Goal: Connect with others: Connect with other users

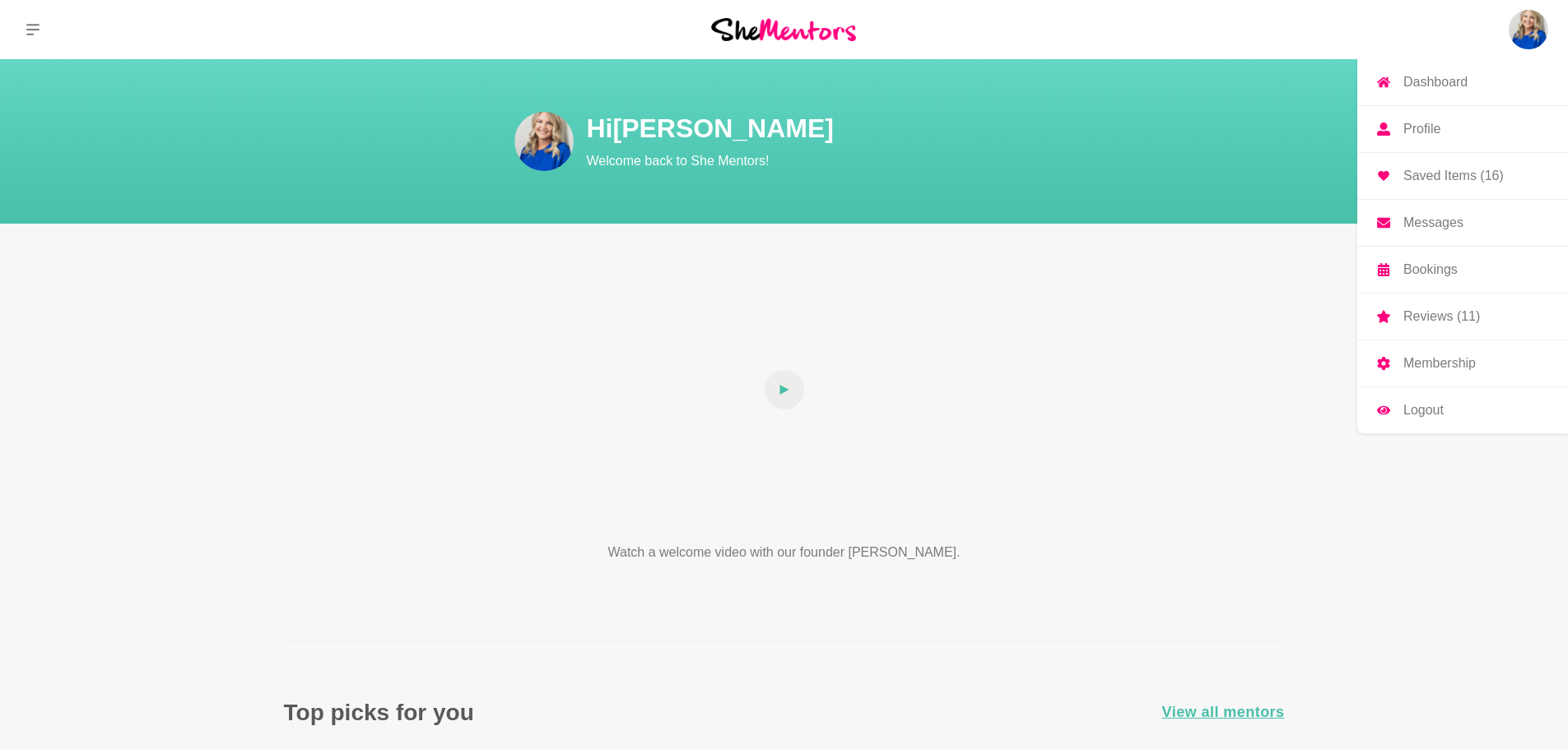
click at [1520, 27] on img at bounding box center [1528, 29] width 40 height 40
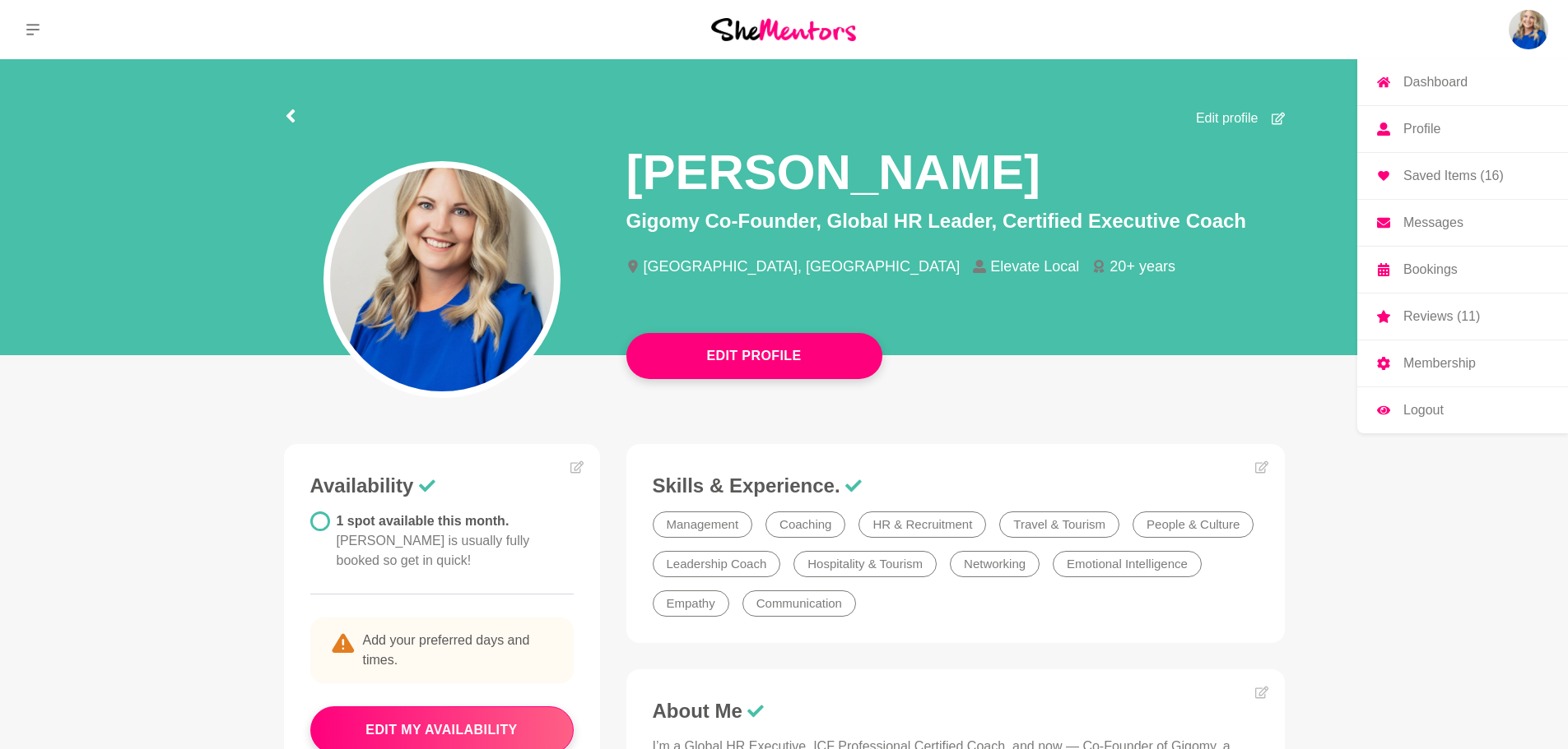
click at [1526, 25] on img at bounding box center [1528, 29] width 40 height 40
click at [1449, 224] on p "Messages" at bounding box center [1433, 223] width 60 height 13
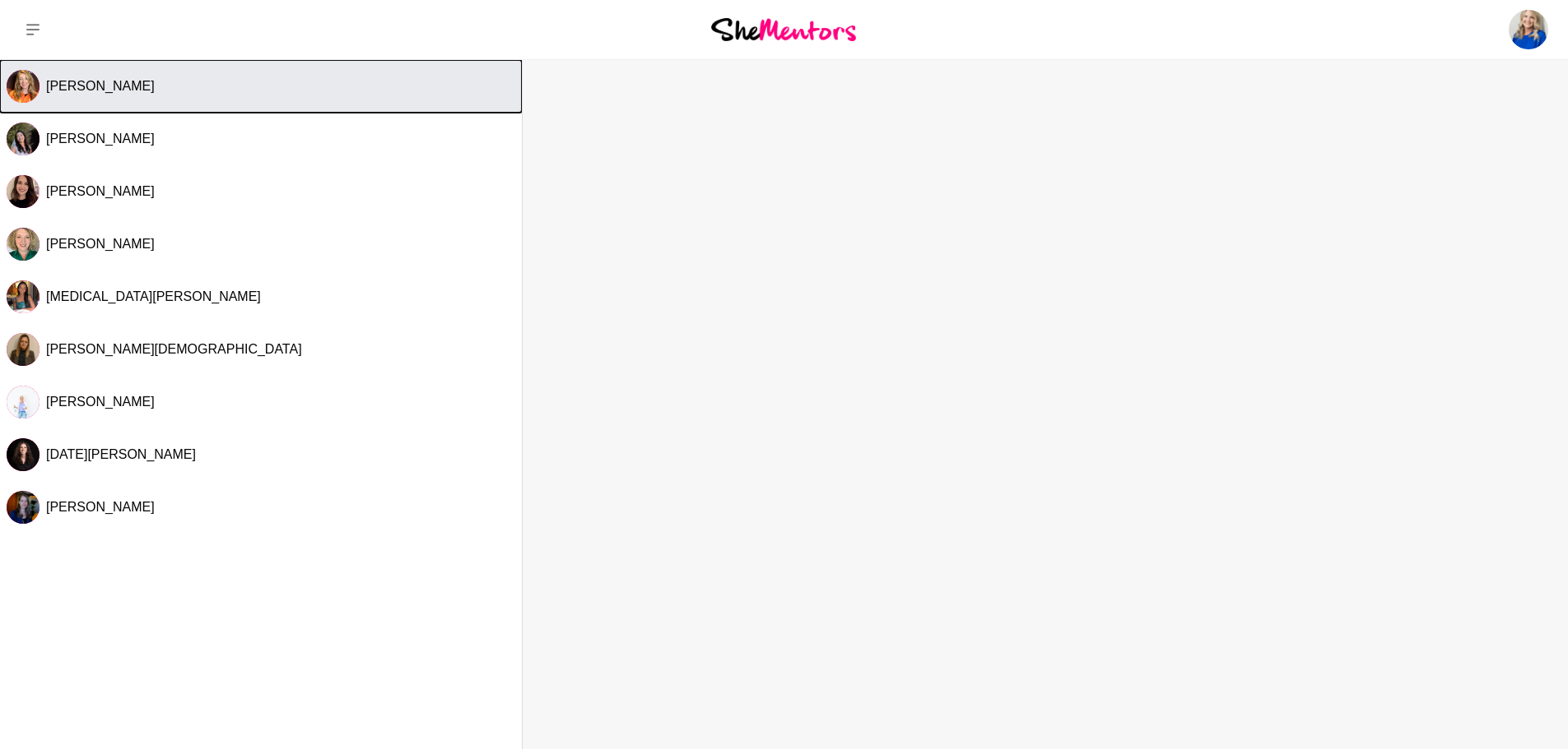
click at [285, 85] on div "[PERSON_NAME]" at bounding box center [281, 86] width 469 height 16
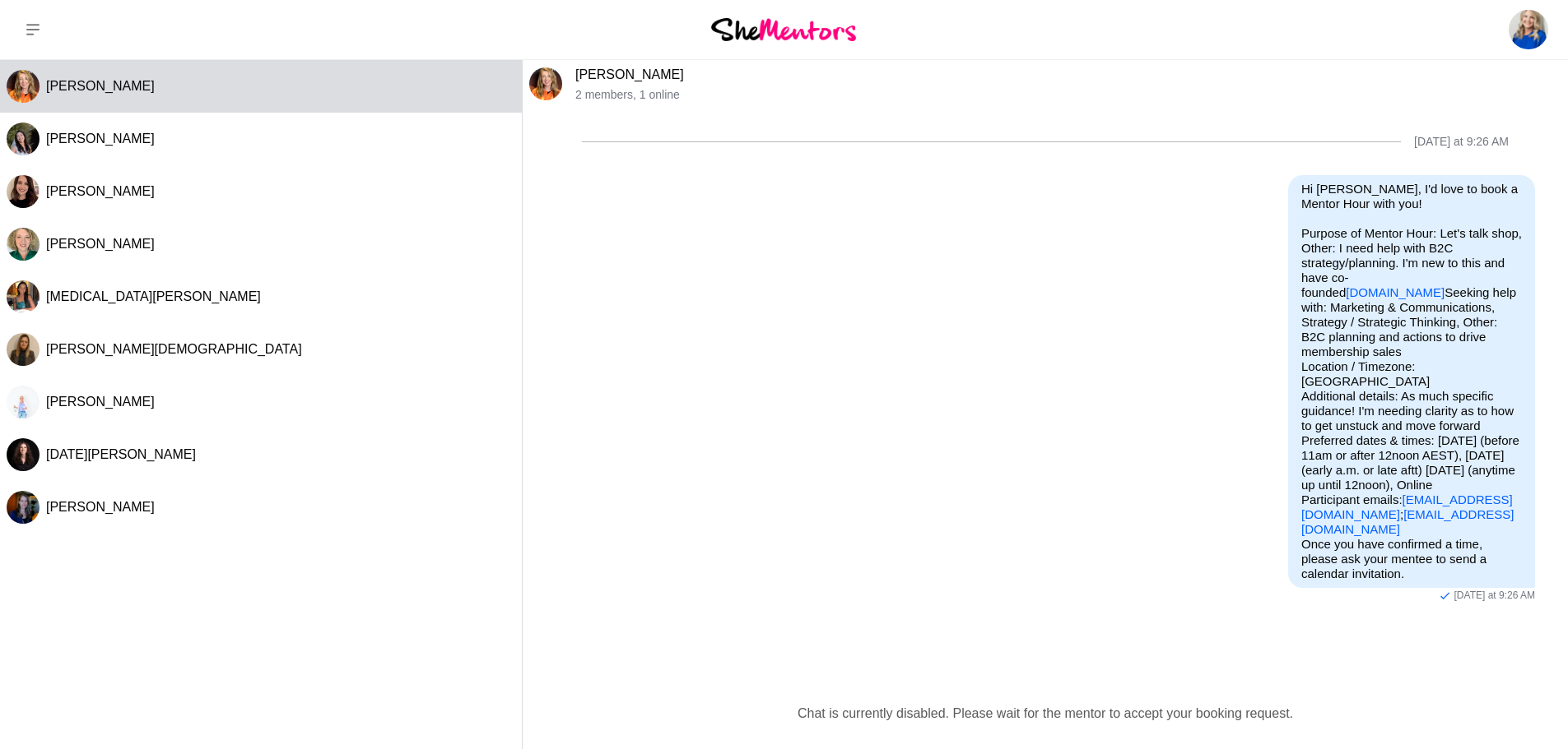
click at [809, 30] on img at bounding box center [783, 28] width 145 height 22
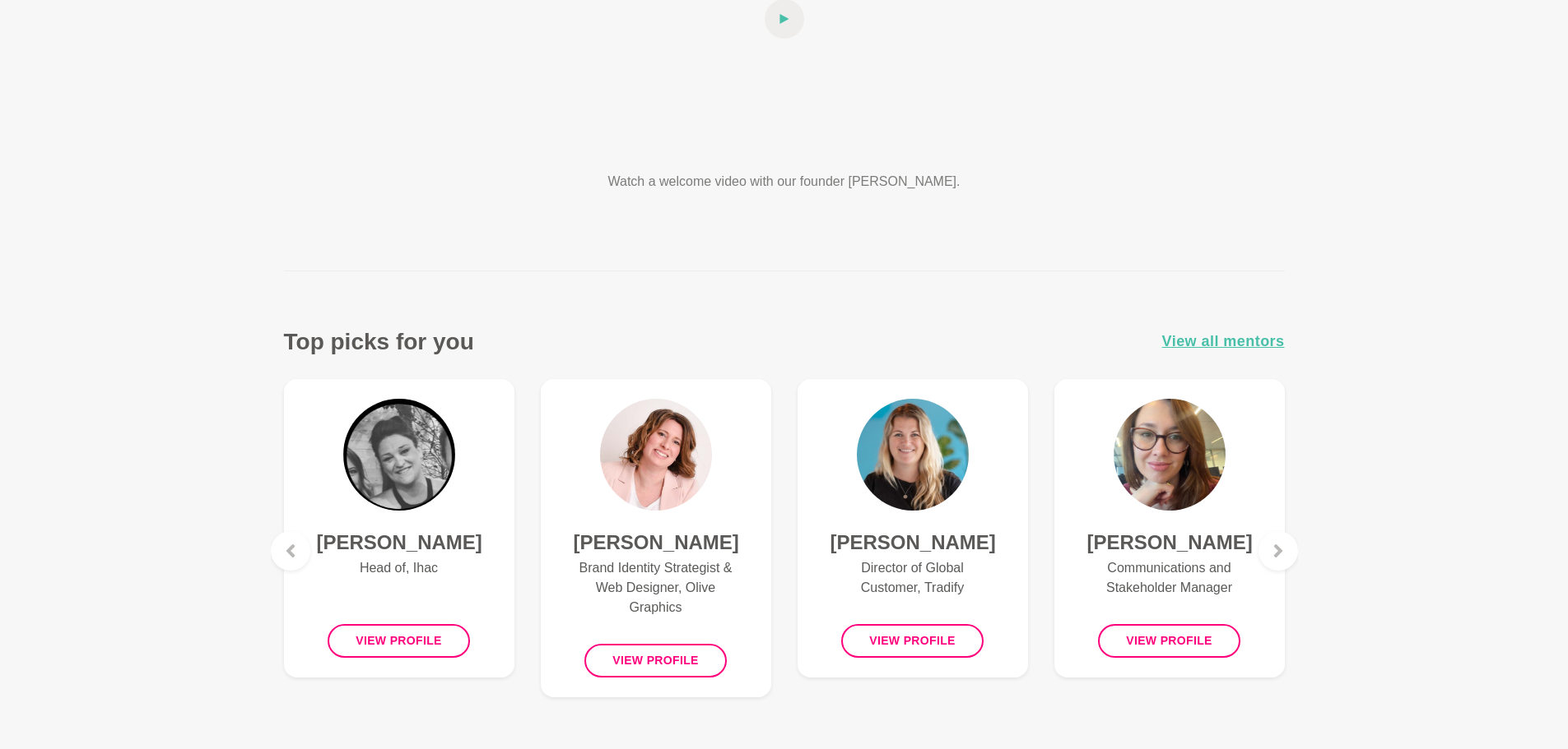
scroll to position [494, 0]
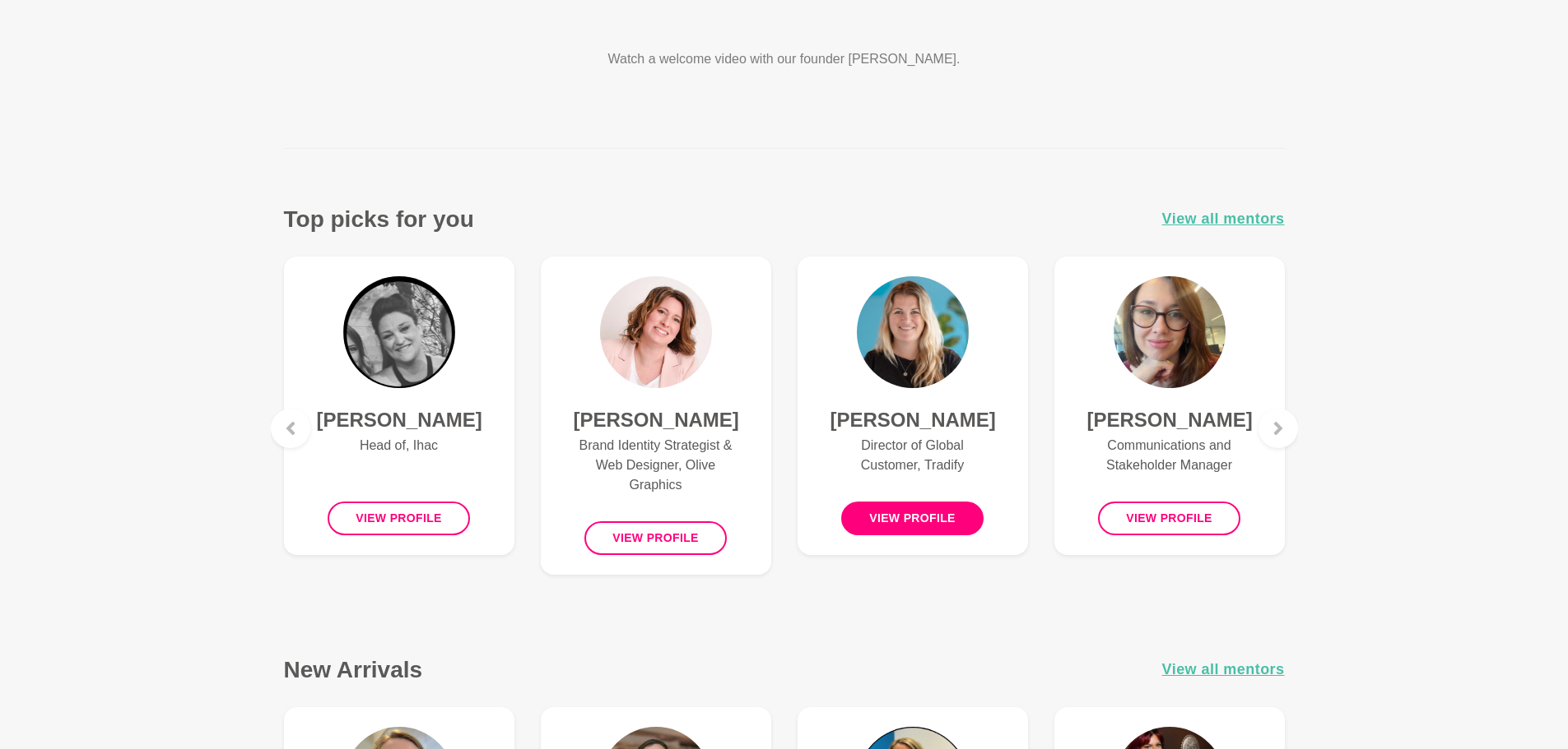
click at [886, 516] on button "View profile" at bounding box center [912, 519] width 142 height 34
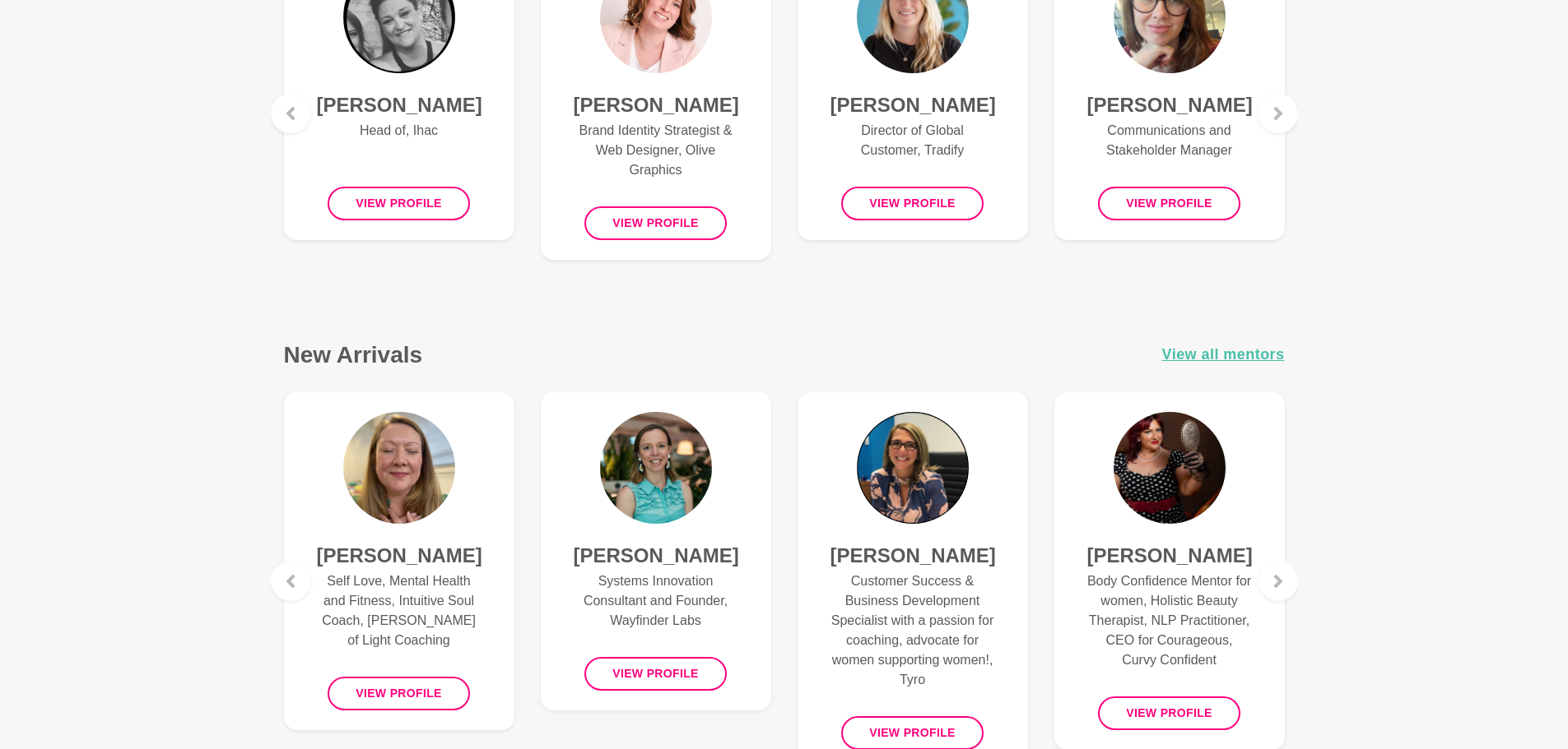
scroll to position [823, 0]
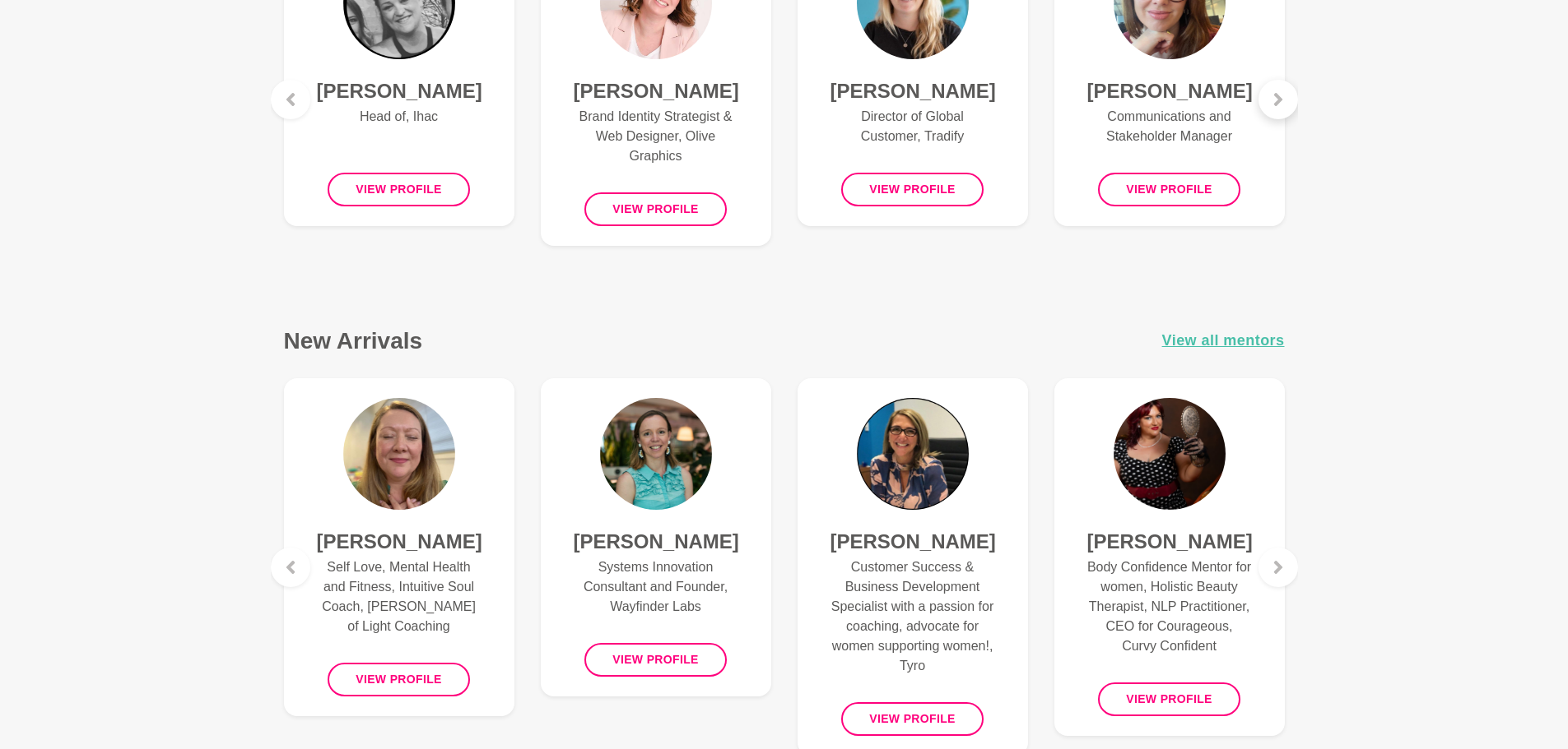
click at [1277, 106] on div at bounding box center [1278, 99] width 40 height 40
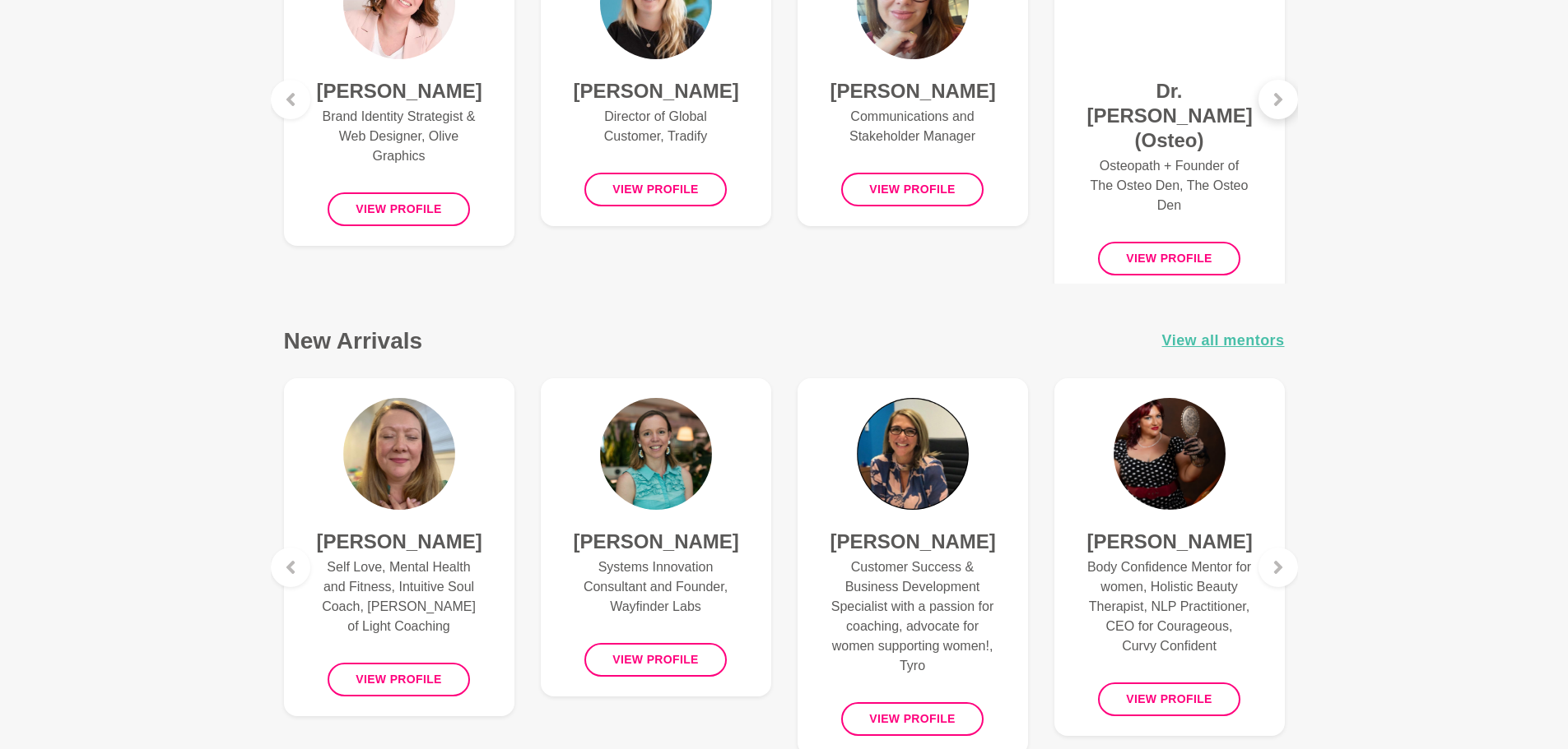
click at [1277, 106] on div at bounding box center [1278, 99] width 40 height 40
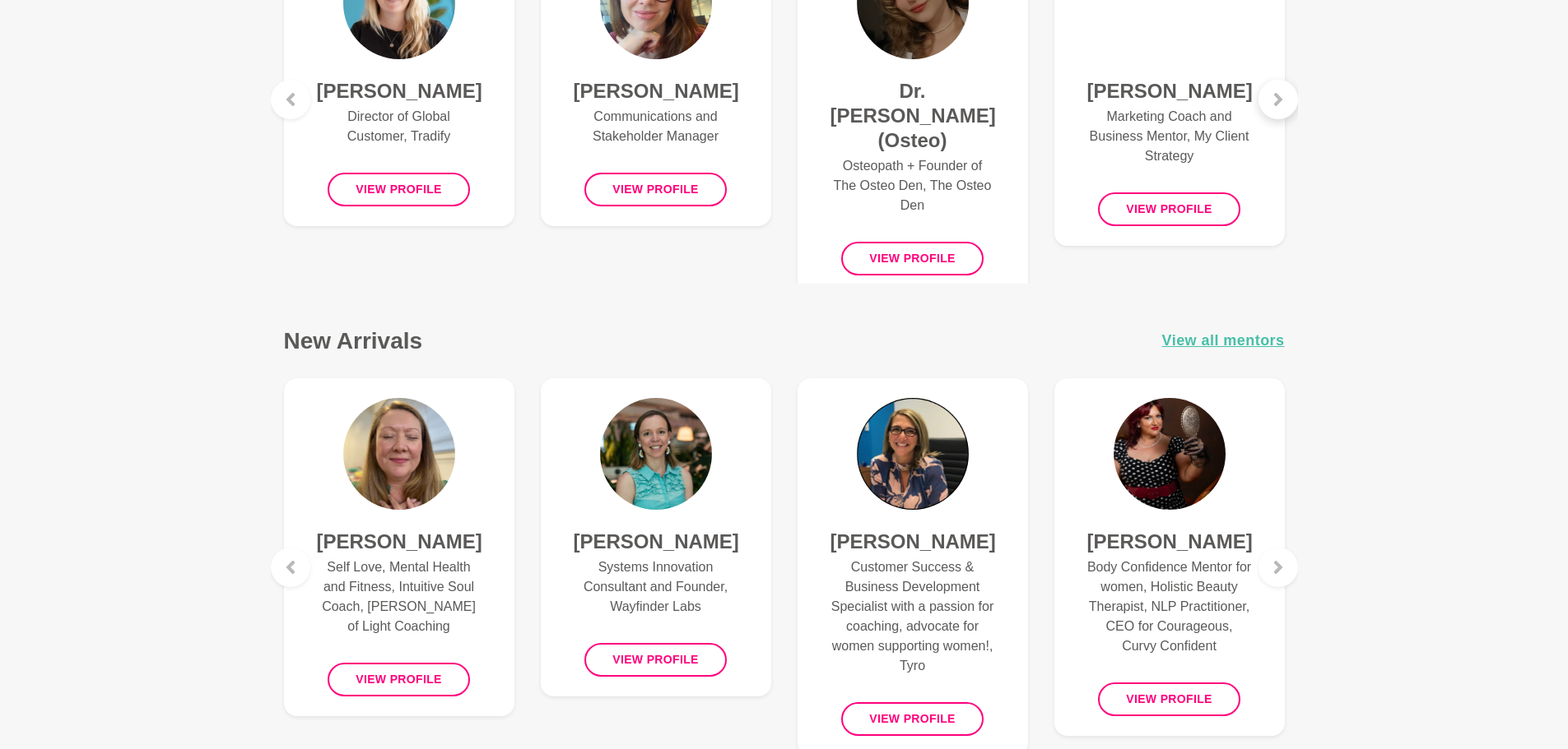
click at [1277, 106] on div at bounding box center [1278, 99] width 40 height 40
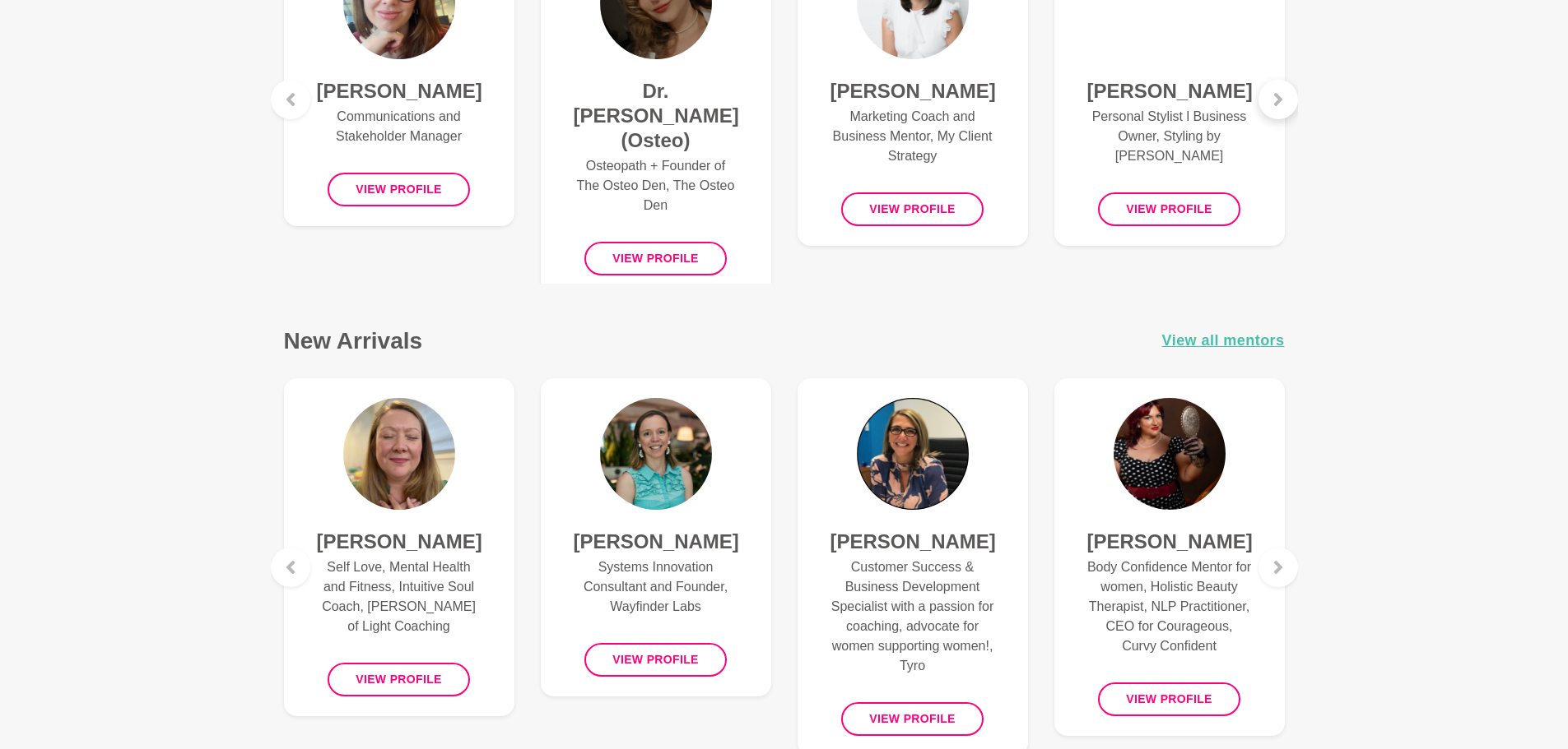
click at [1277, 106] on div at bounding box center [1278, 99] width 40 height 40
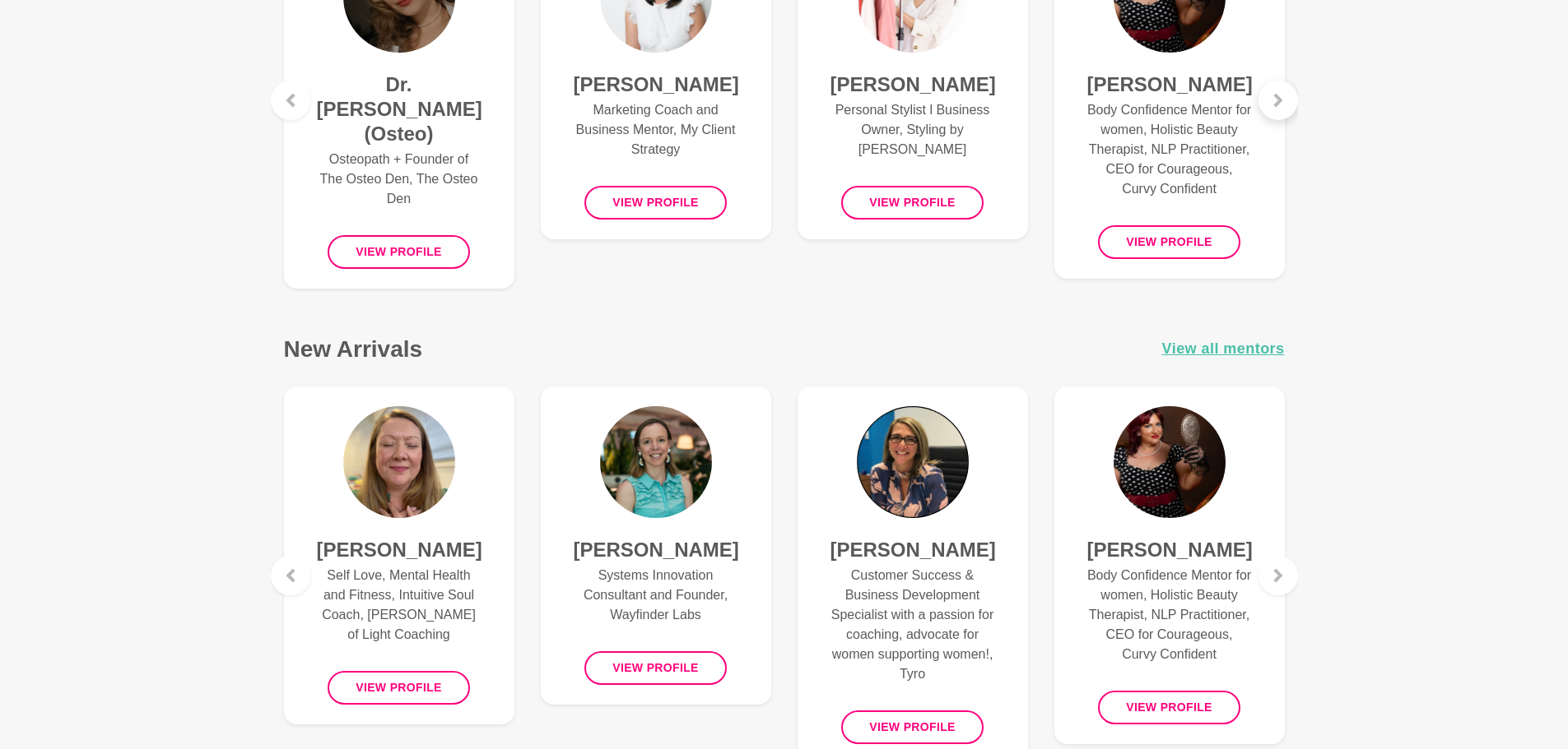
scroll to position [830, 0]
click at [1277, 106] on div at bounding box center [1278, 99] width 40 height 40
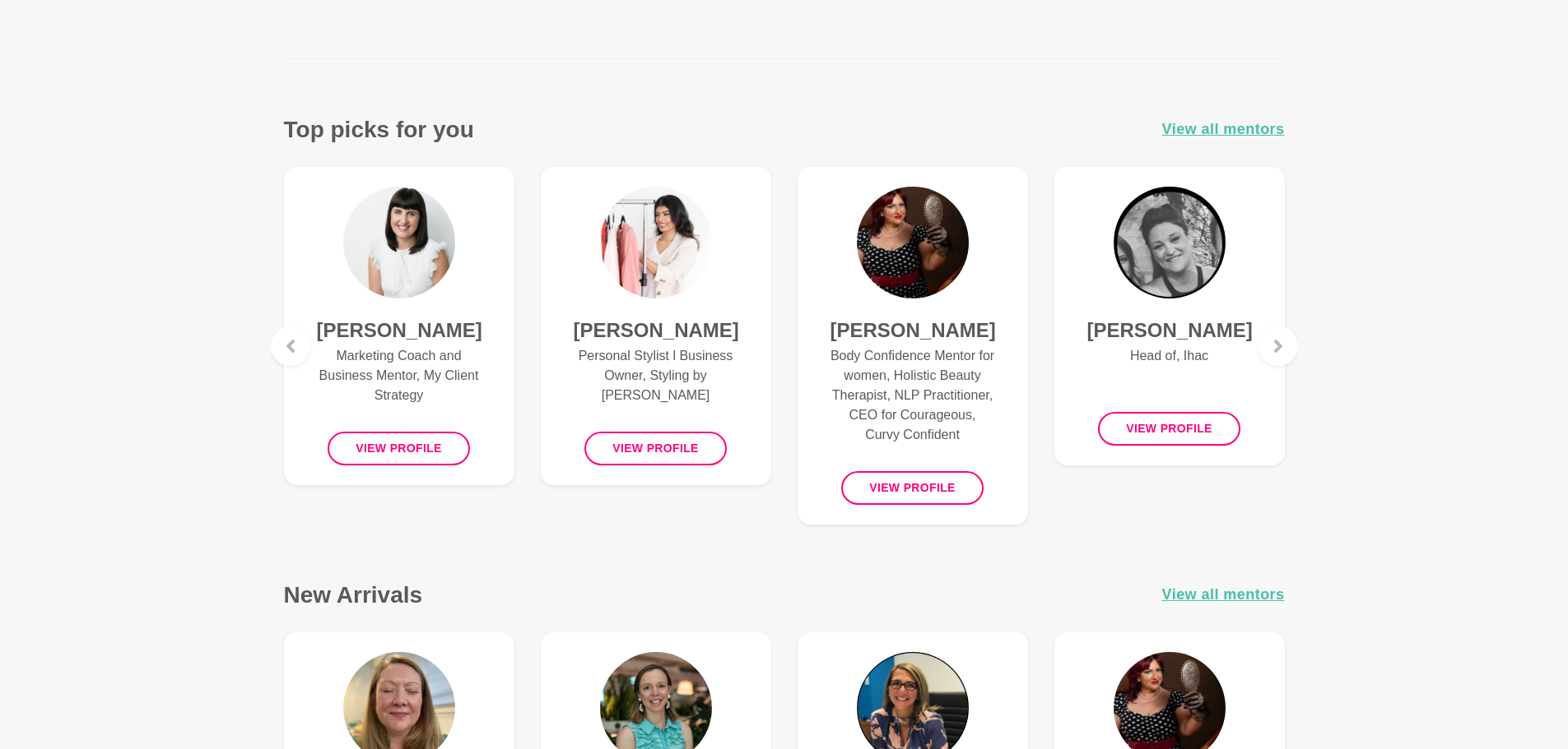
scroll to position [666, 0]
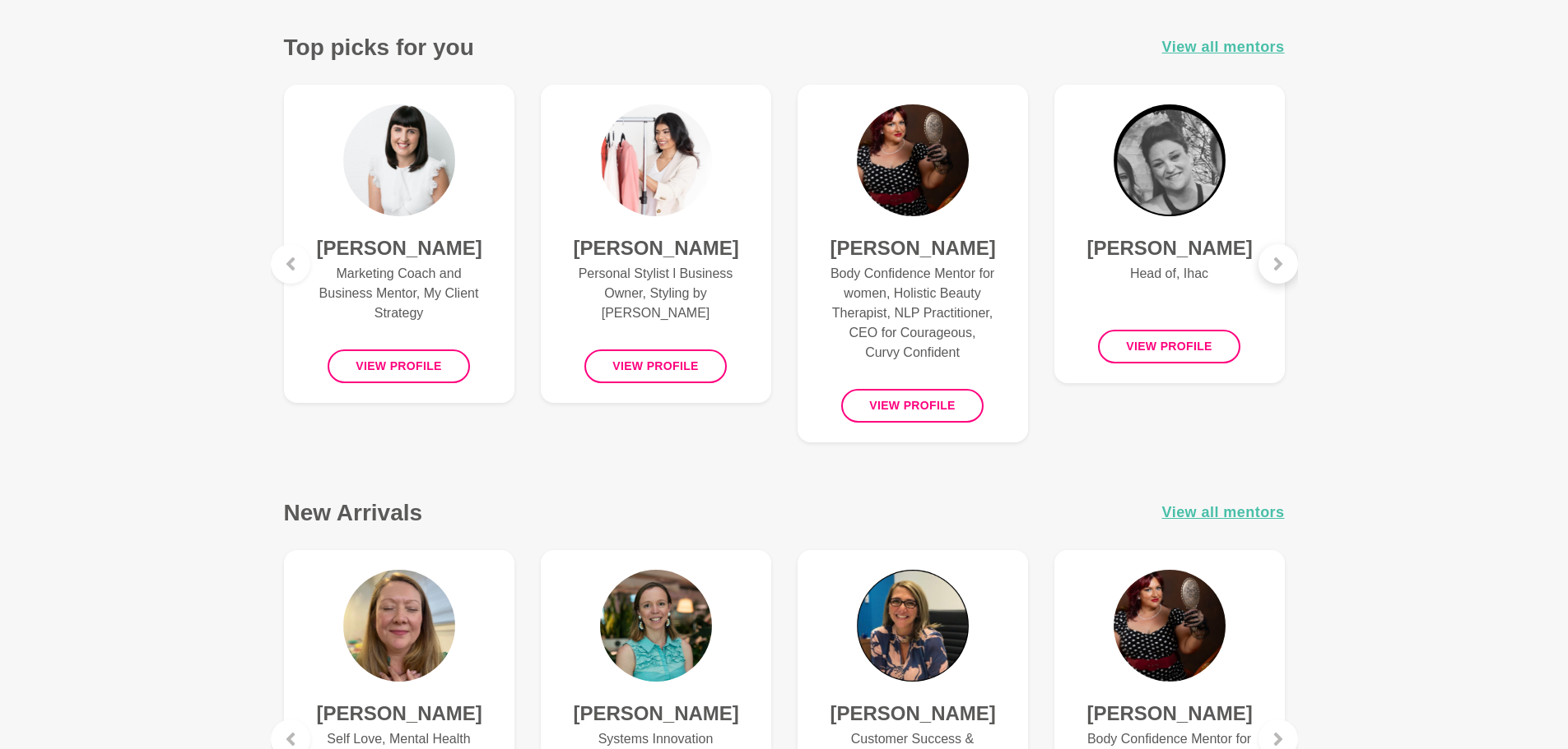
click at [1285, 267] on div at bounding box center [1278, 264] width 40 height 40
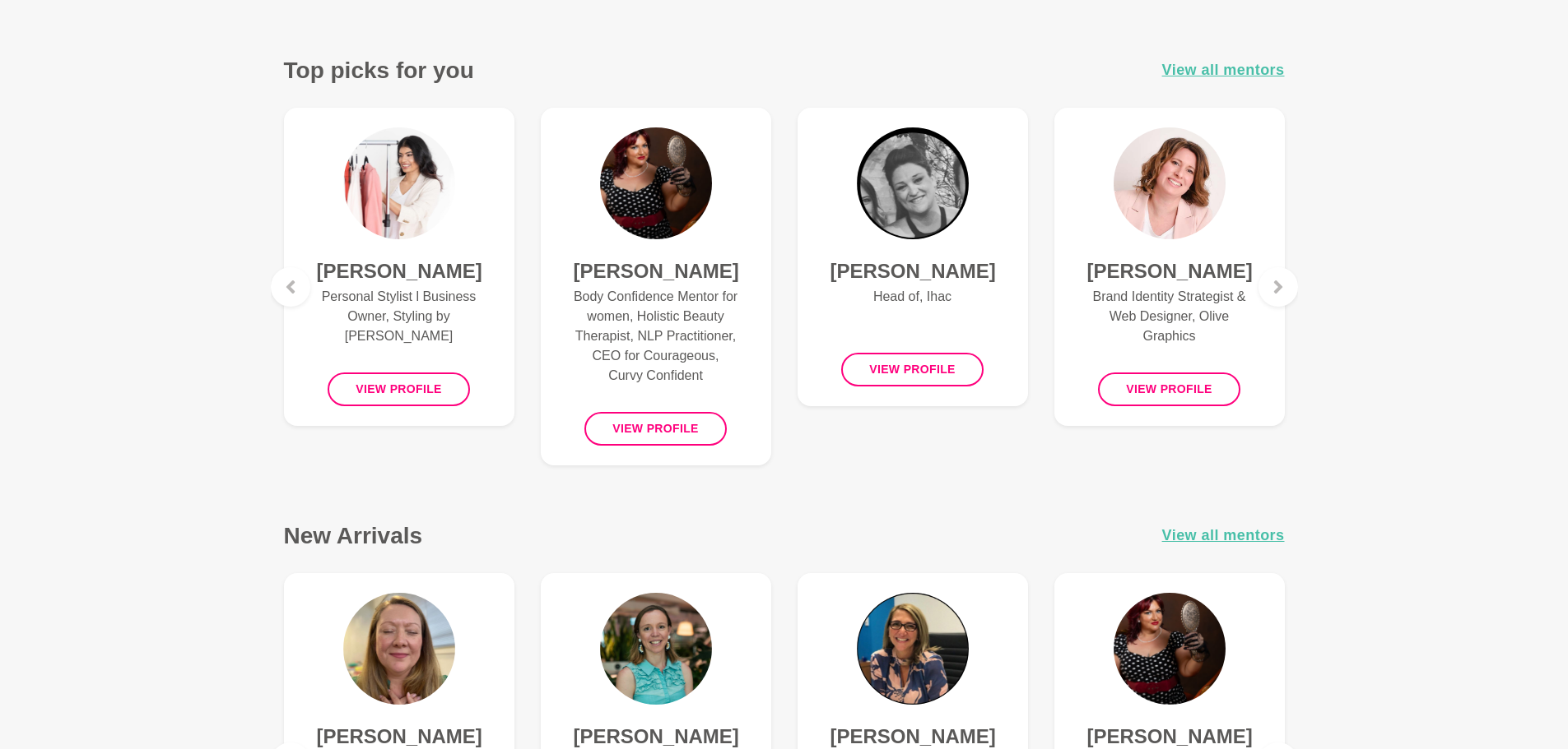
scroll to position [658, 0]
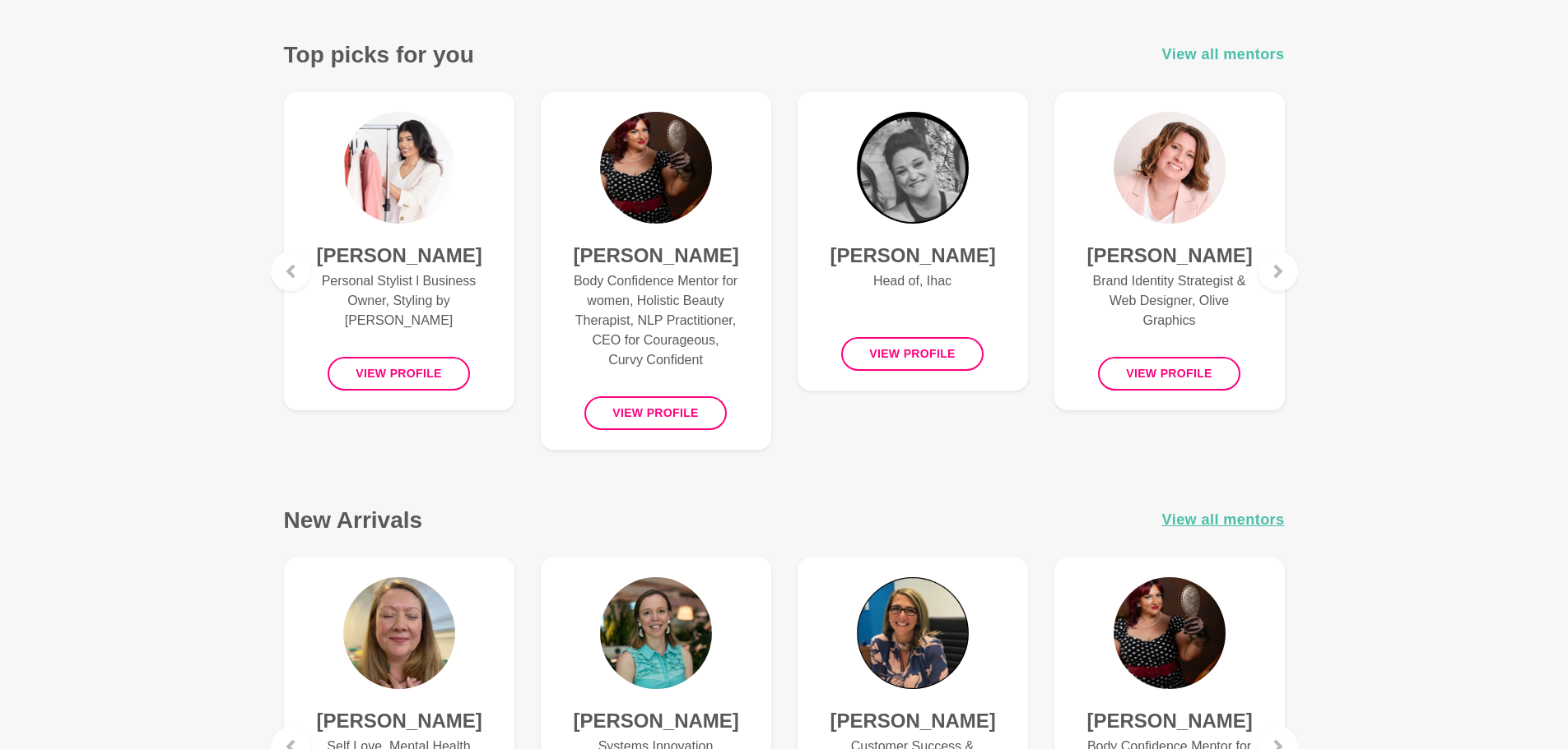
click at [1242, 46] on span "View all mentors" at bounding box center [1224, 54] width 123 height 24
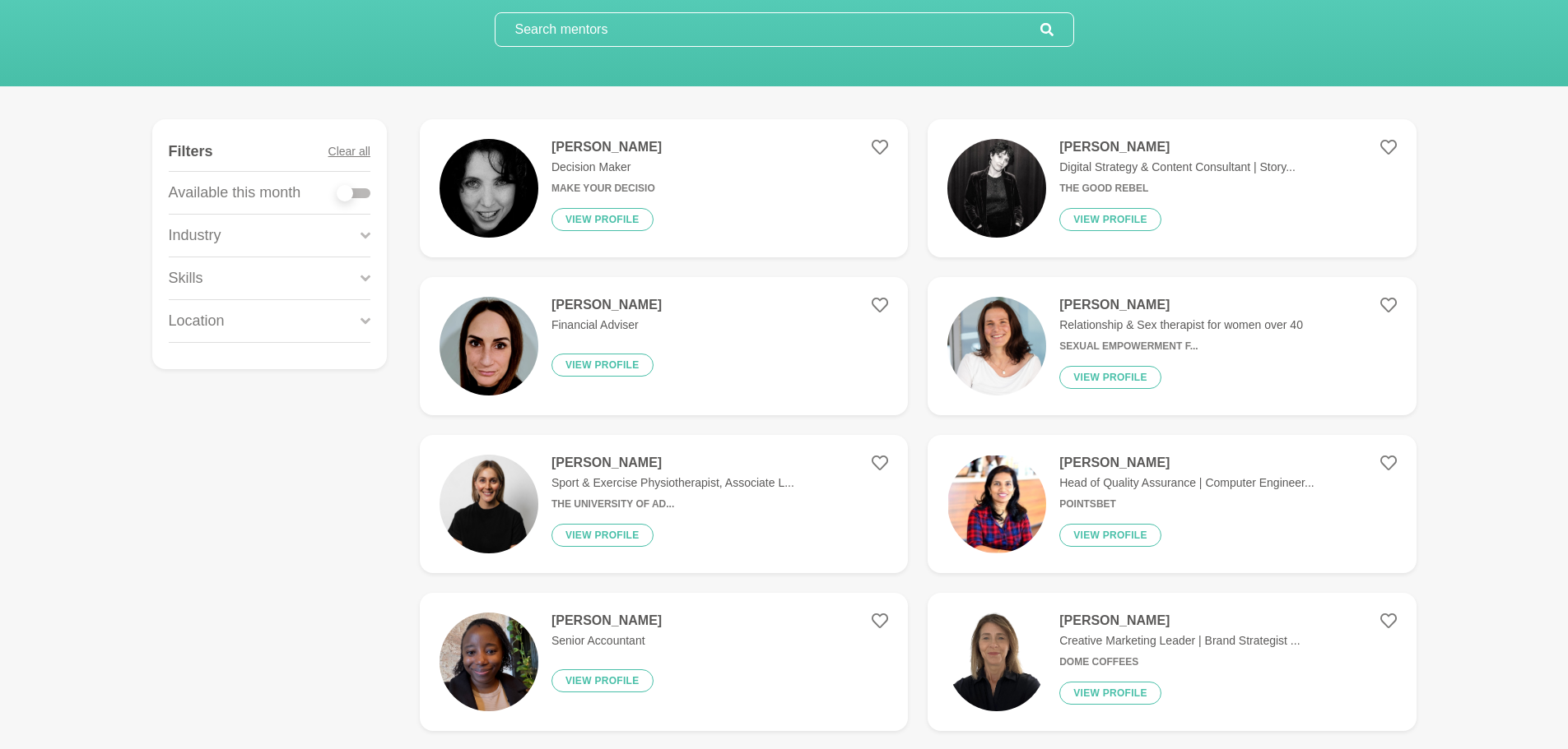
scroll to position [165, 0]
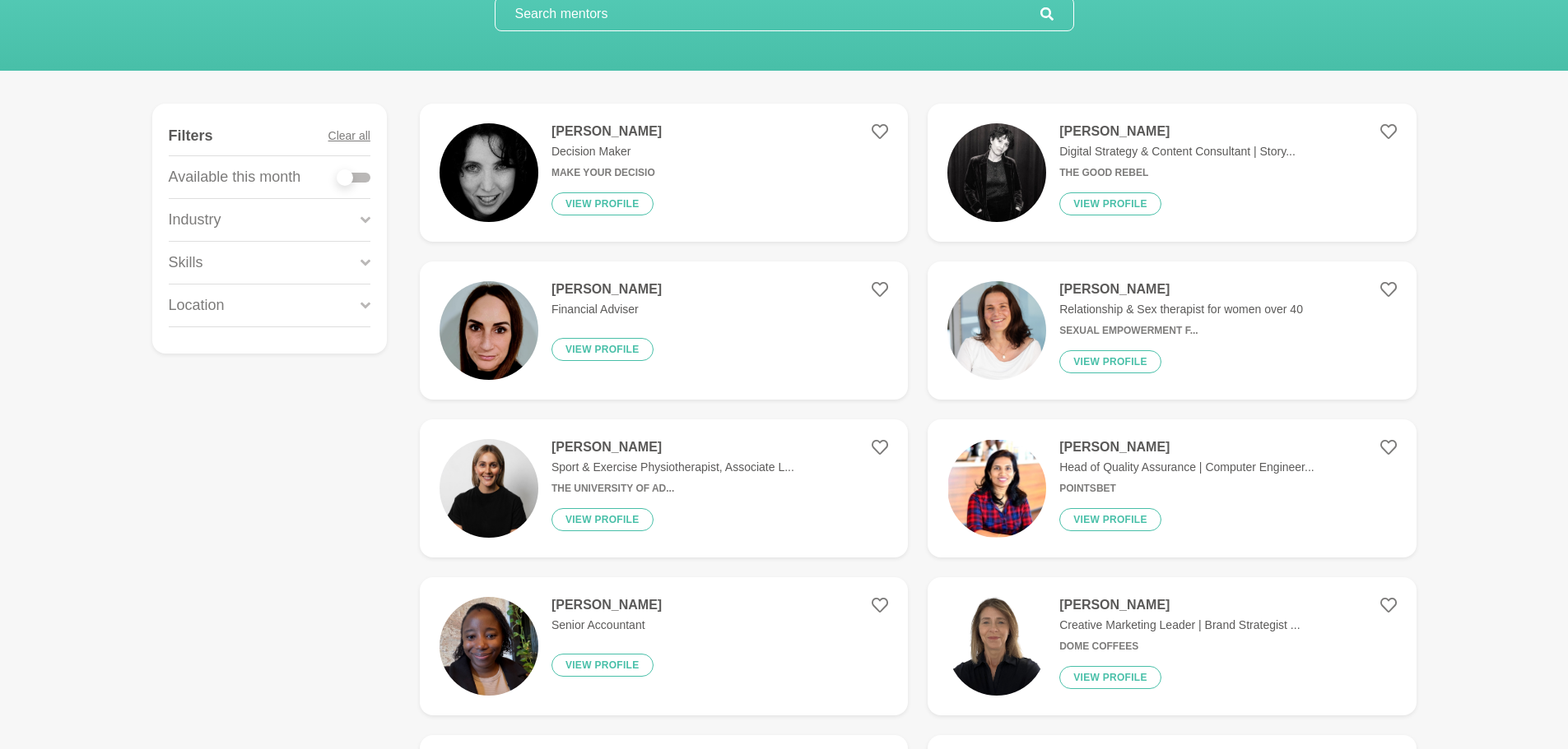
click at [1032, 186] on img at bounding box center [996, 172] width 98 height 98
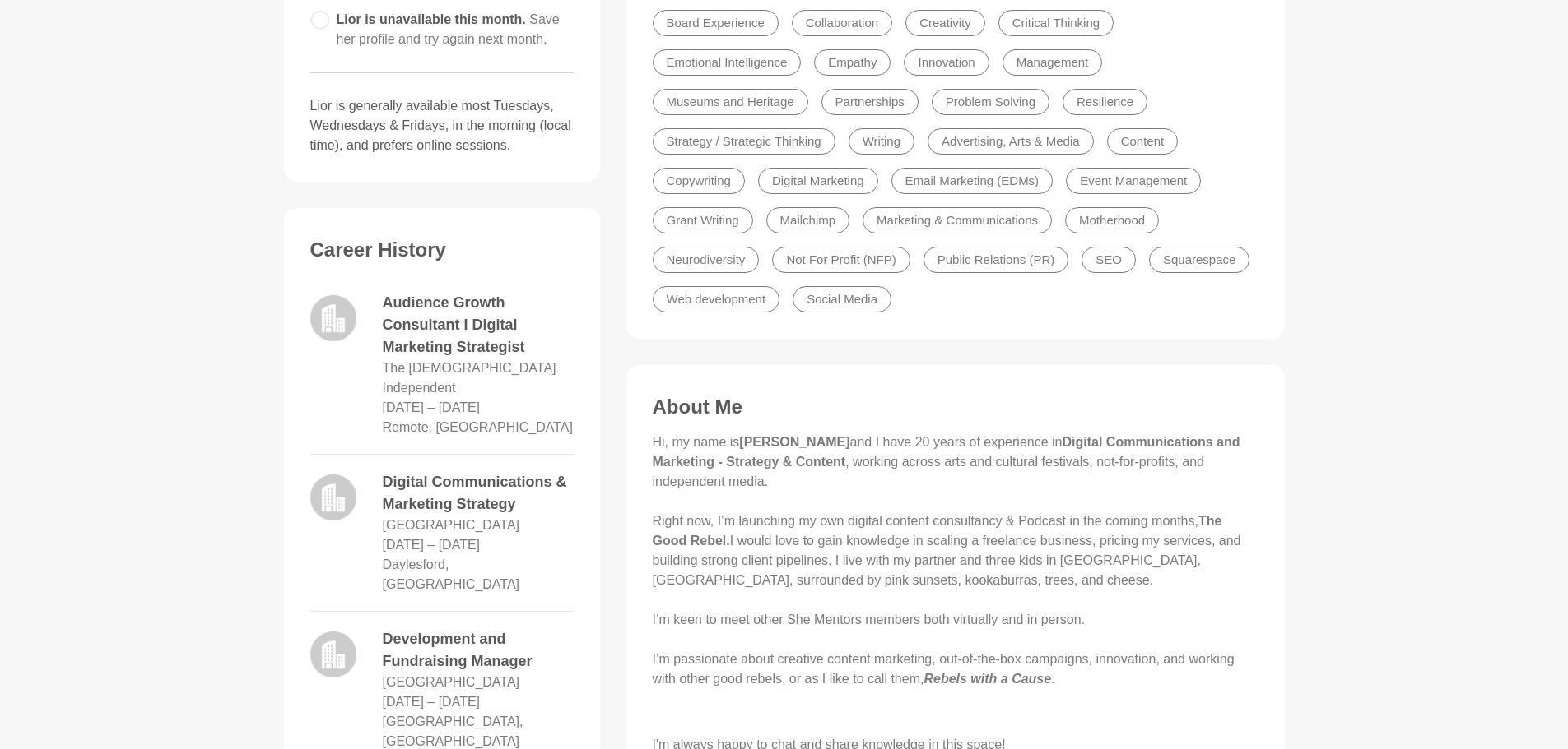
scroll to position [576, 0]
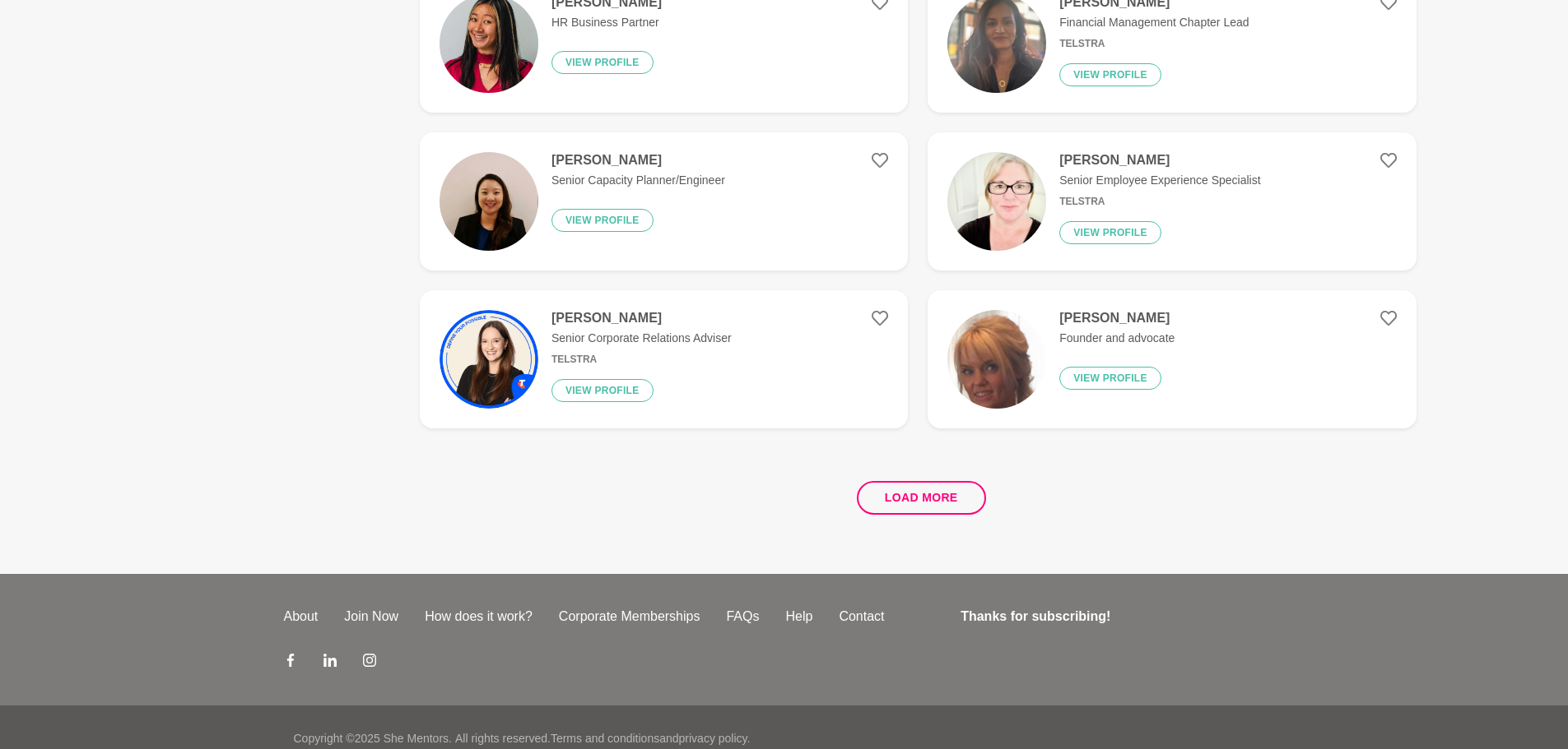
scroll to position [3001, 0]
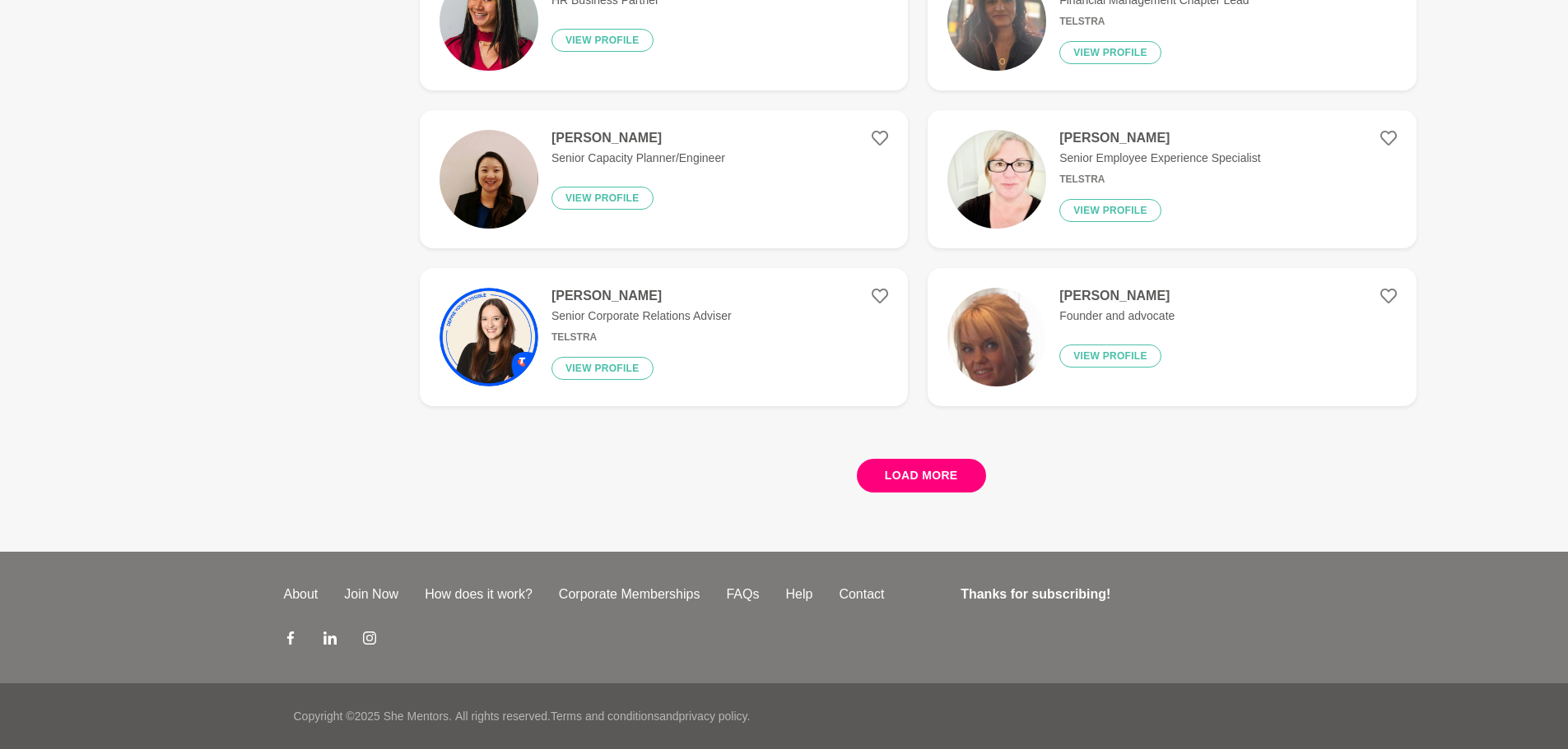
click at [917, 483] on button "Load more" at bounding box center [921, 476] width 130 height 34
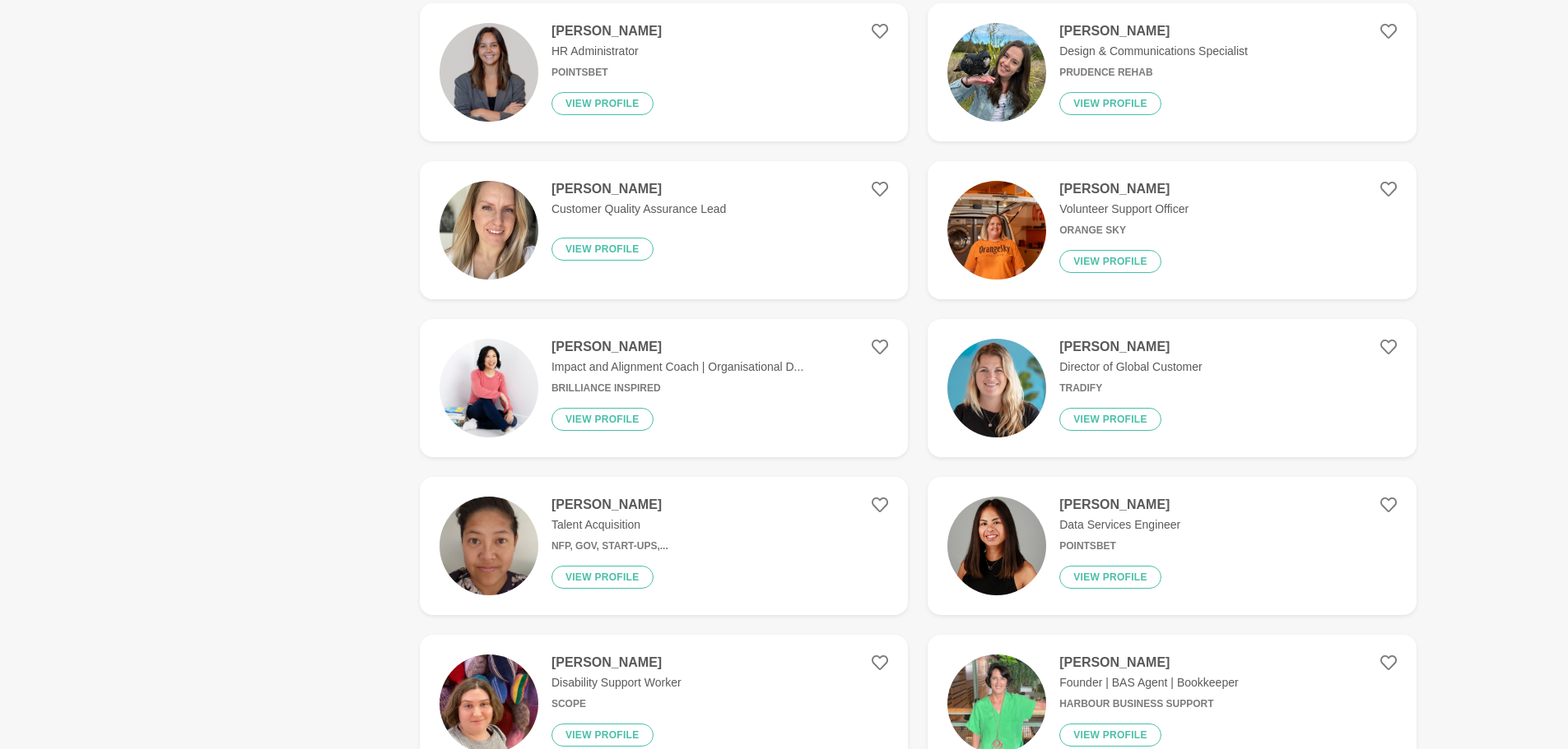
scroll to position [740, 0]
